Goal: Share content

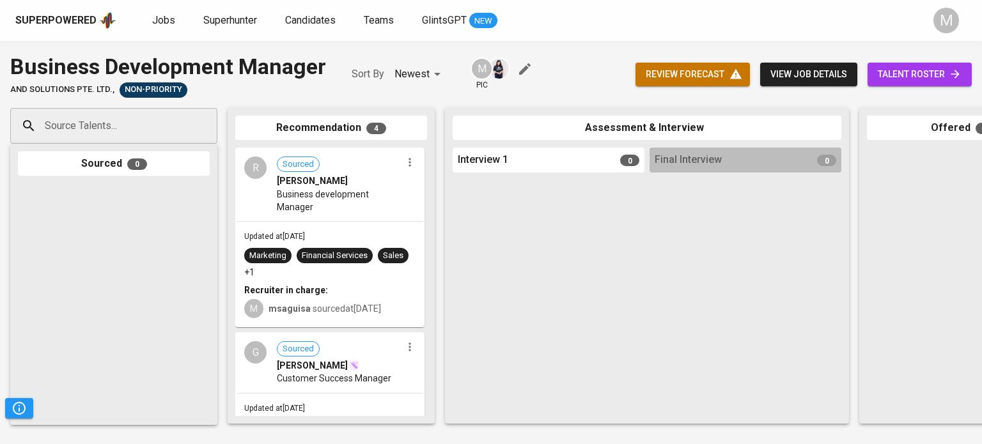
scroll to position [0, 540]
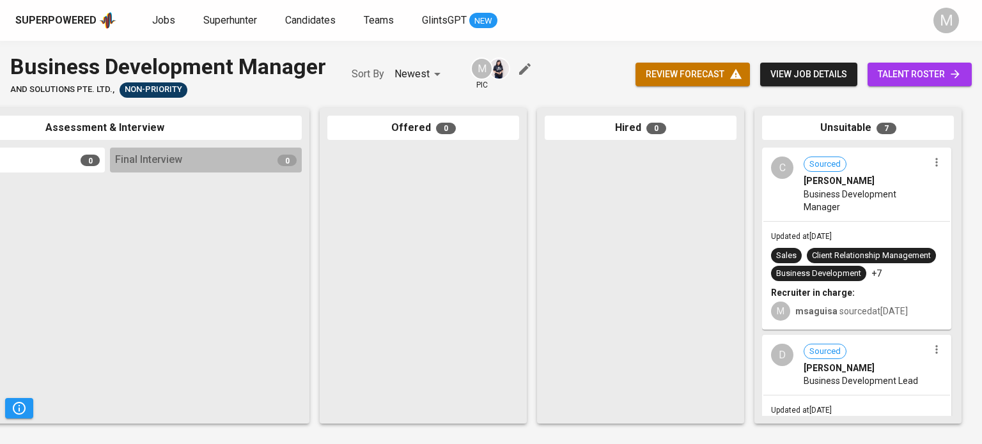
click at [894, 192] on span "Business Development Manager" at bounding box center [866, 201] width 125 height 26
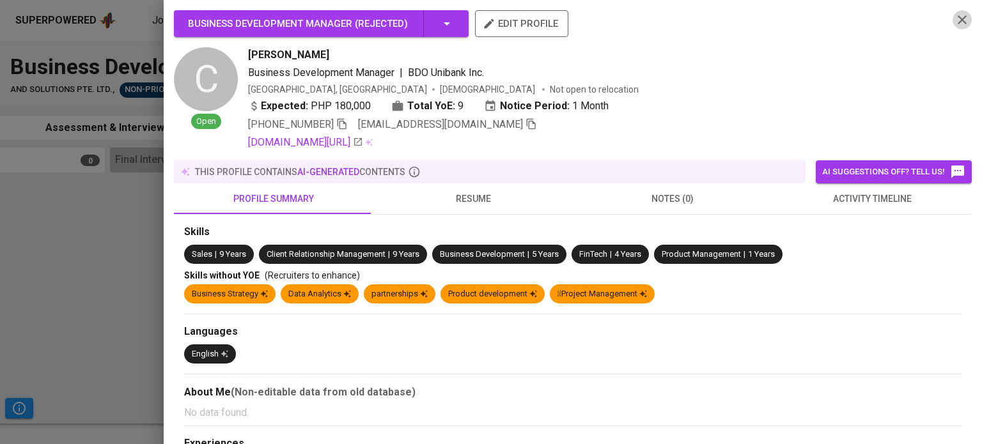
click at [955, 16] on icon "button" at bounding box center [962, 19] width 15 height 15
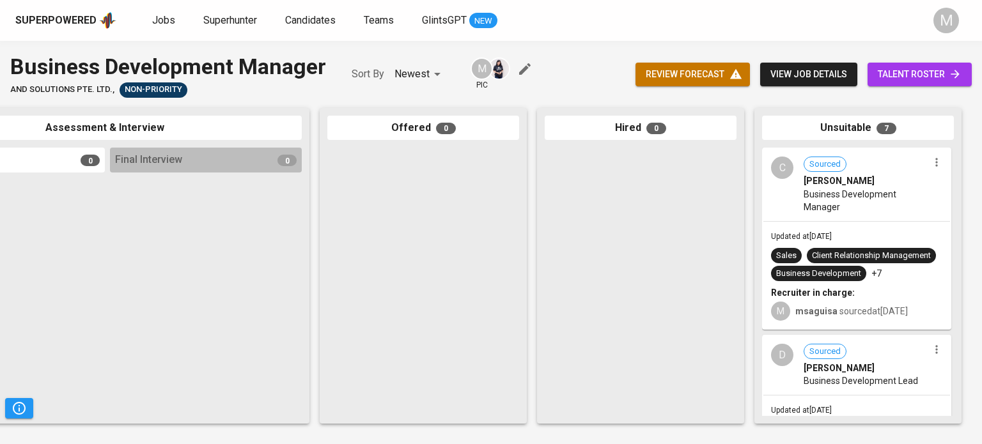
click at [865, 212] on span "Business Development Manager" at bounding box center [866, 201] width 125 height 26
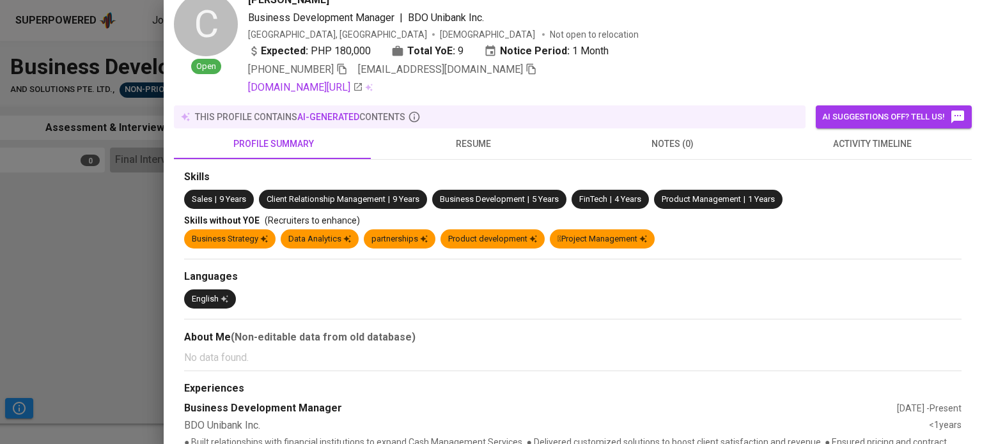
scroll to position [0, 0]
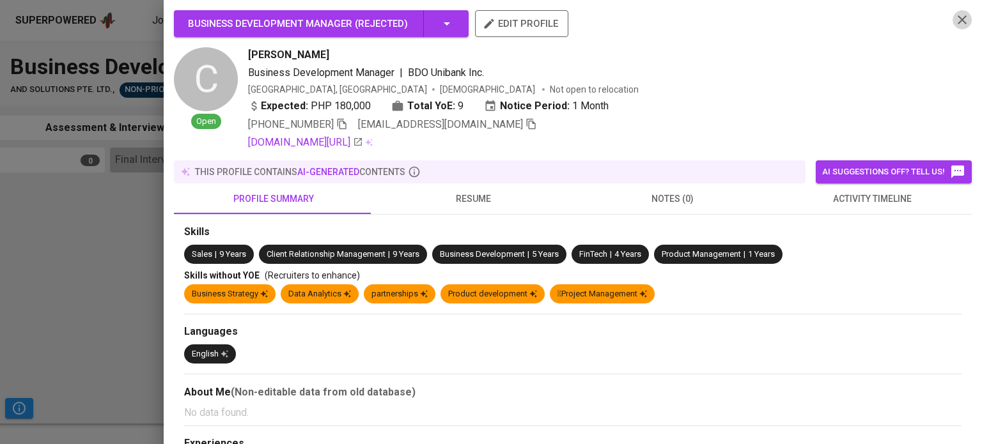
click at [955, 14] on icon "button" at bounding box center [962, 19] width 15 height 15
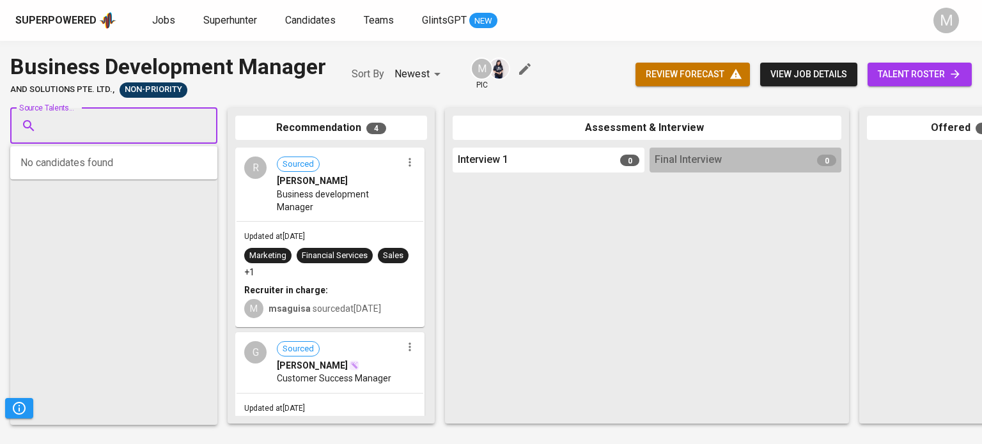
click at [88, 127] on input "Source Talents..." at bounding box center [109, 126] width 134 height 24
click at [568, 299] on div at bounding box center [549, 297] width 192 height 238
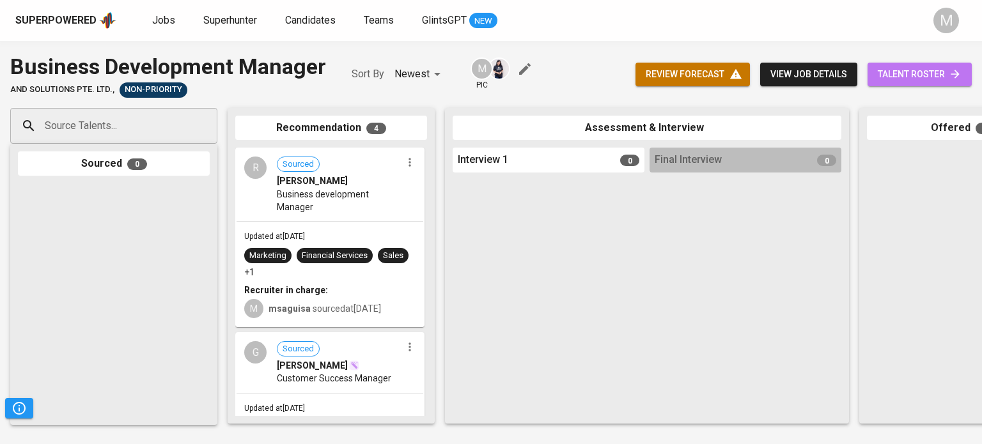
click at [905, 76] on span "talent roster" at bounding box center [920, 74] width 84 height 16
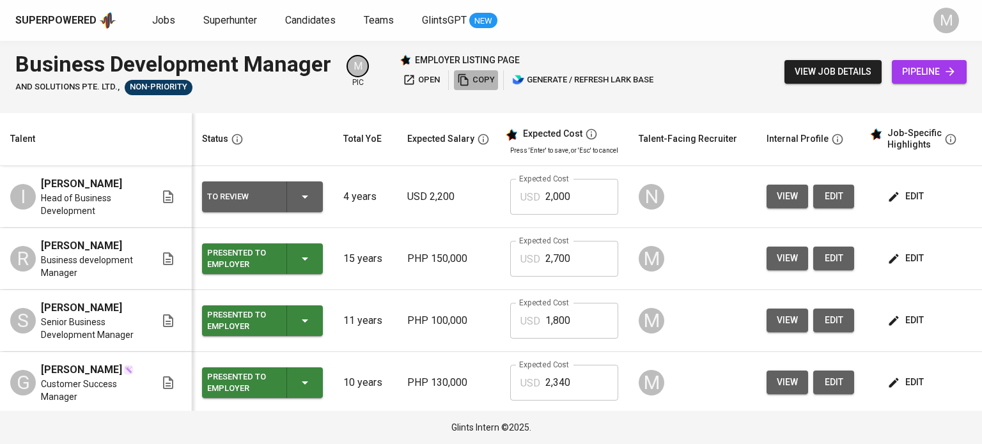
click at [475, 82] on span "copy" at bounding box center [476, 80] width 38 height 15
